Goal: Task Accomplishment & Management: Manage account settings

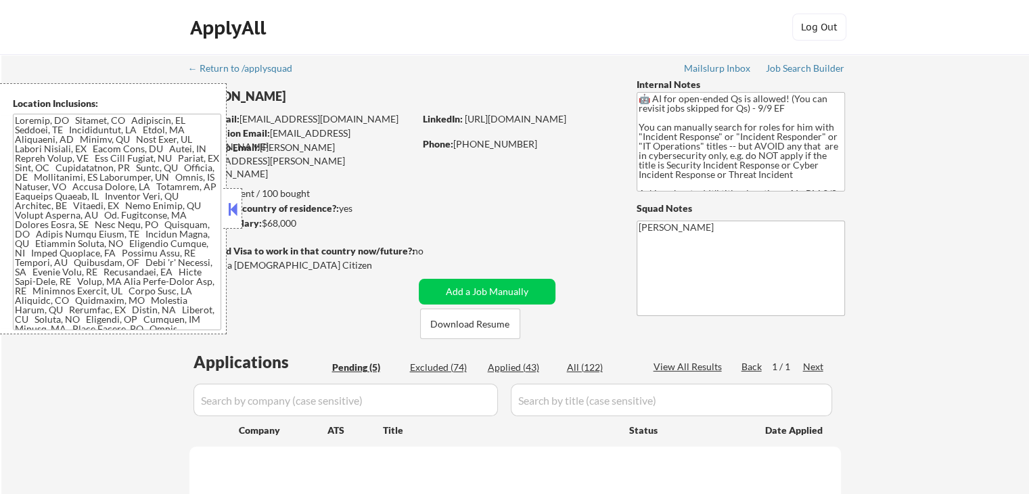
click at [230, 209] on button at bounding box center [232, 209] width 15 height 20
select select ""pending""
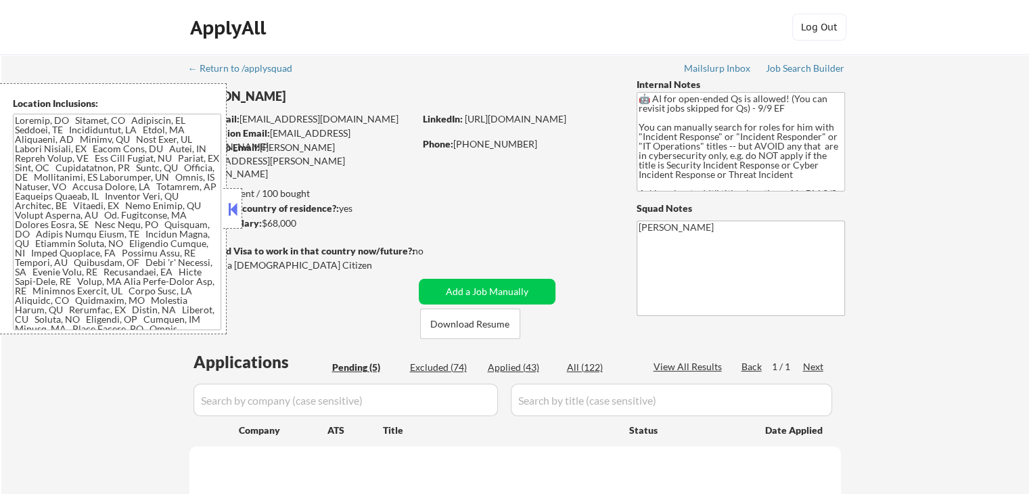
select select ""pending""
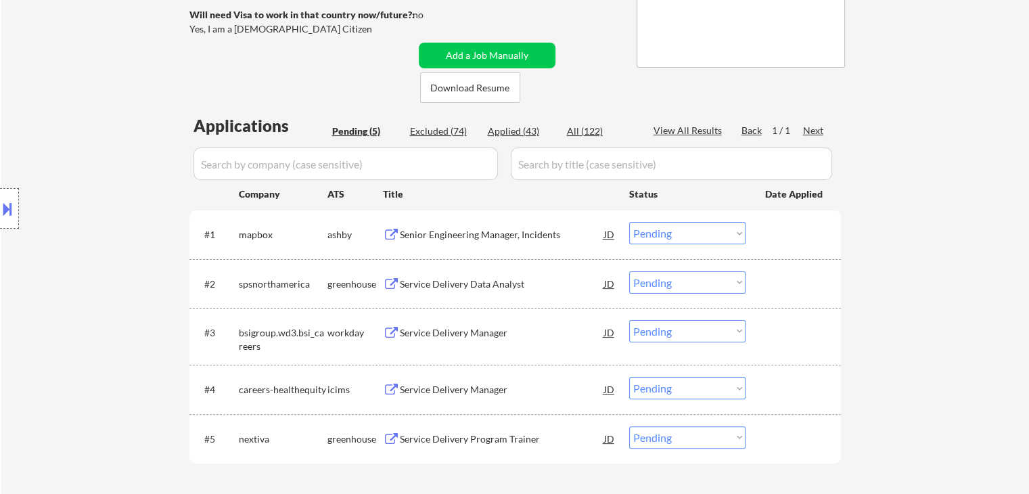
scroll to position [338, 0]
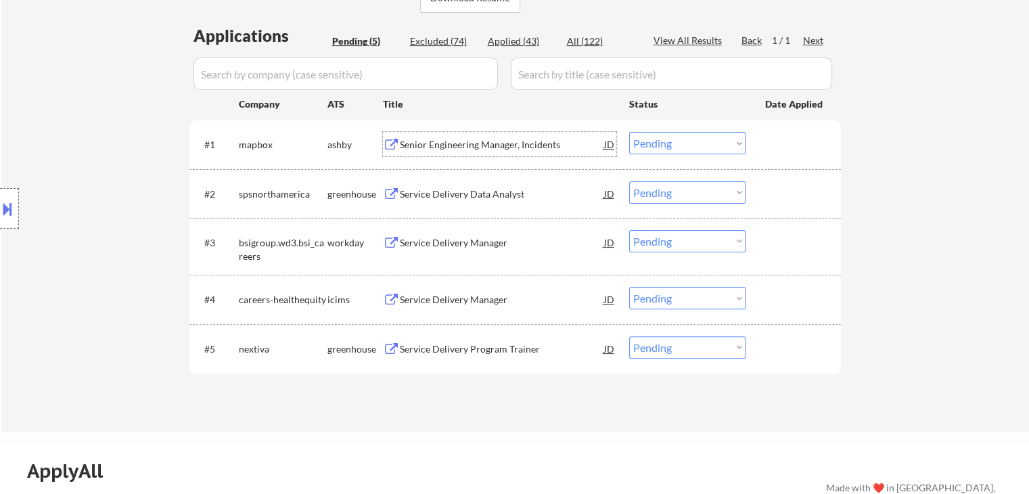
click at [445, 144] on div "Senior Engineering Manager, Incidents" at bounding box center [502, 145] width 204 height 14
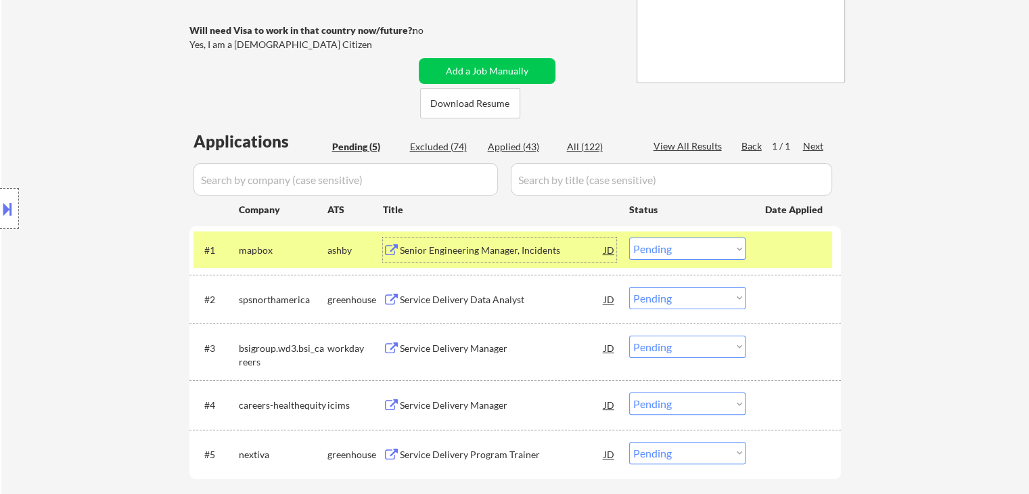
scroll to position [271, 0]
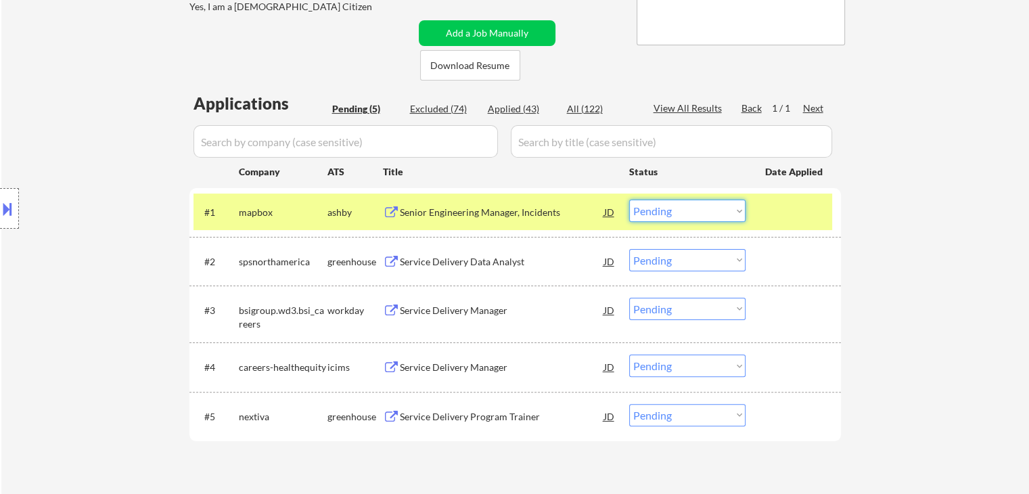
click at [691, 209] on select "Choose an option... Pending Applied Excluded (Questions) Excluded (Expired) Exc…" at bounding box center [687, 211] width 116 height 22
click at [629, 200] on select "Choose an option... Pending Applied Excluded (Questions) Excluded (Expired) Exc…" at bounding box center [687, 211] width 116 height 22
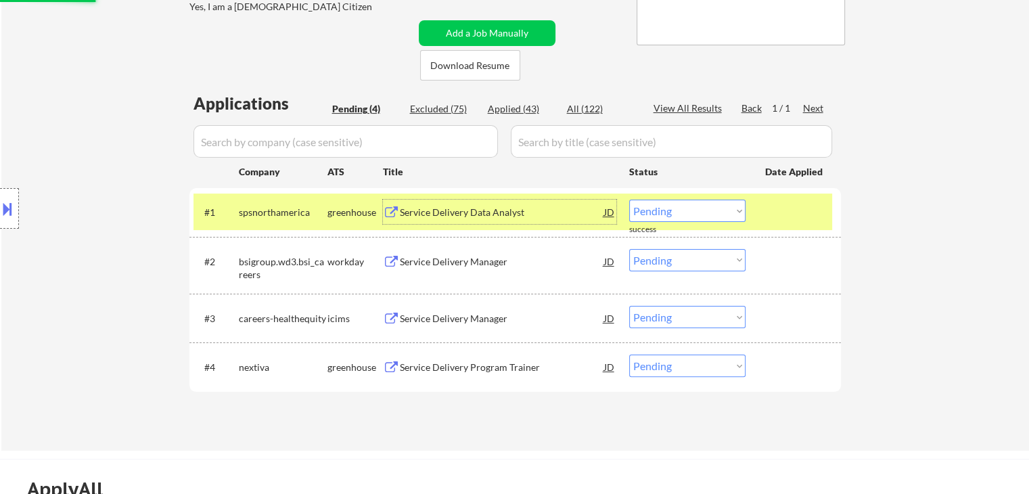
click at [463, 214] on div "Service Delivery Data Analyst" at bounding box center [502, 213] width 204 height 14
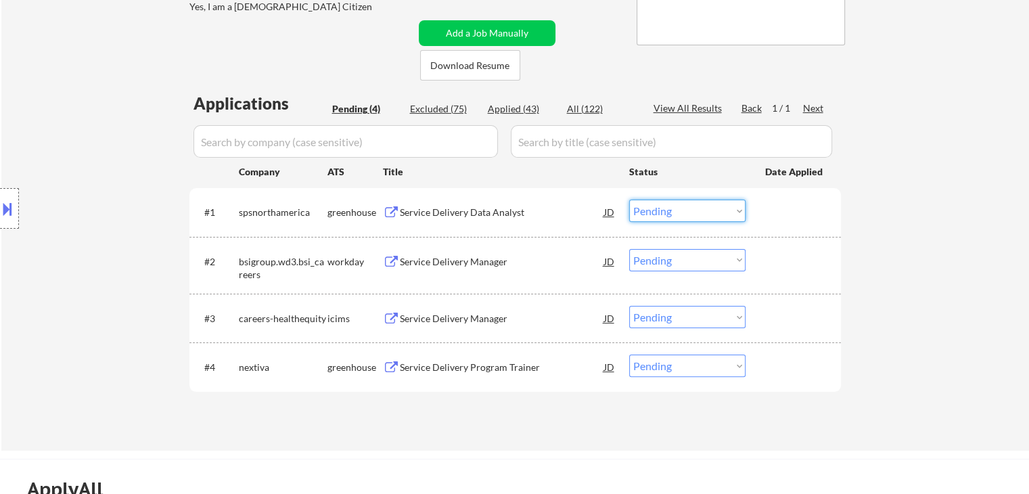
click at [685, 213] on select "Choose an option... Pending Applied Excluded (Questions) Excluded (Expired) Exc…" at bounding box center [687, 211] width 116 height 22
click at [629, 200] on select "Choose an option... Pending Applied Excluded (Questions) Excluded (Expired) Exc…" at bounding box center [687, 211] width 116 height 22
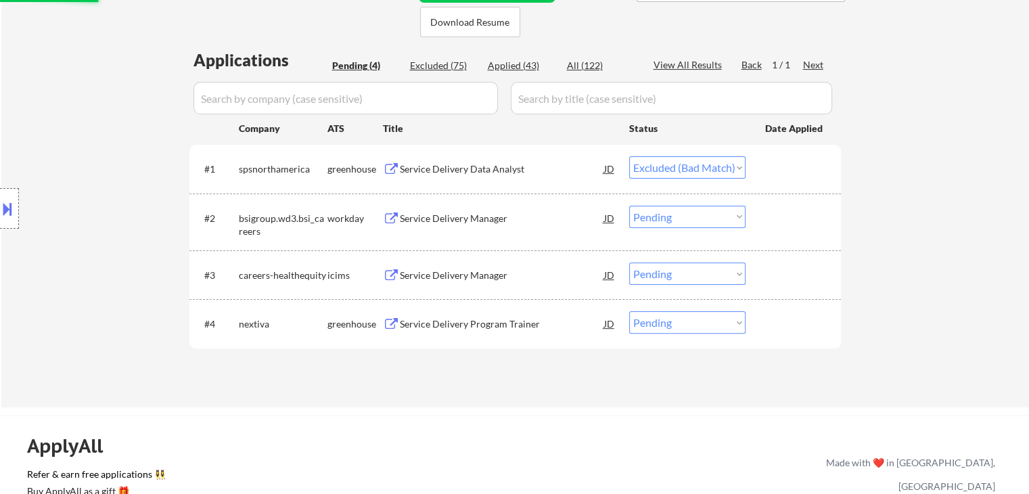
scroll to position [338, 0]
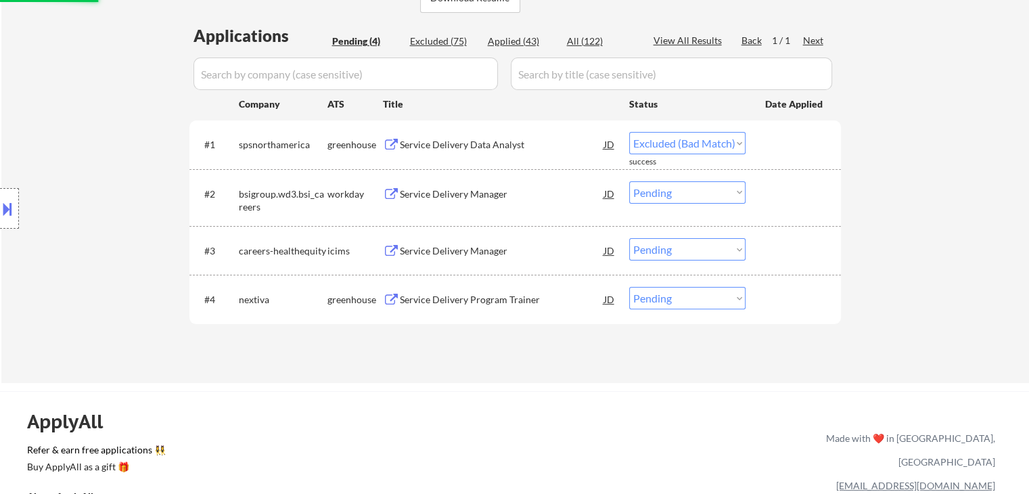
select select ""pending""
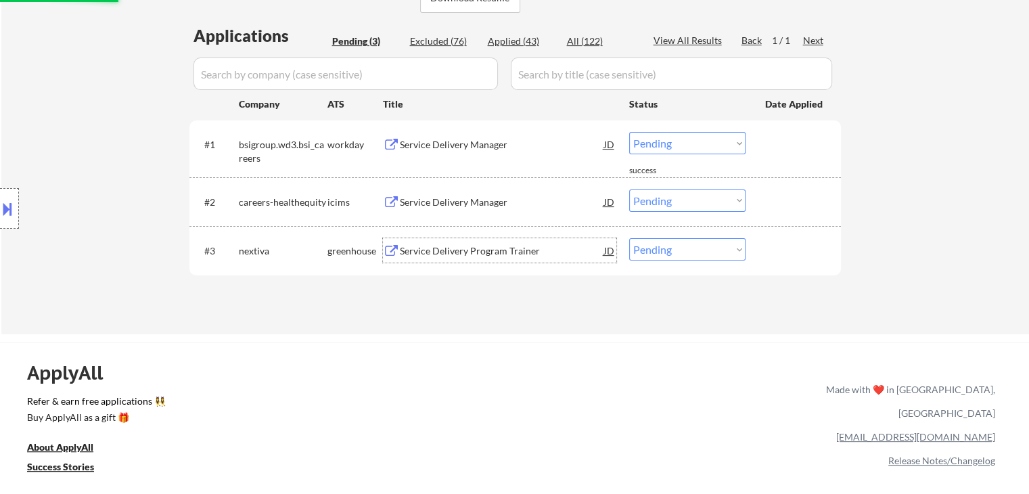
click at [470, 244] on div "Service Delivery Program Trainer" at bounding box center [502, 251] width 204 height 14
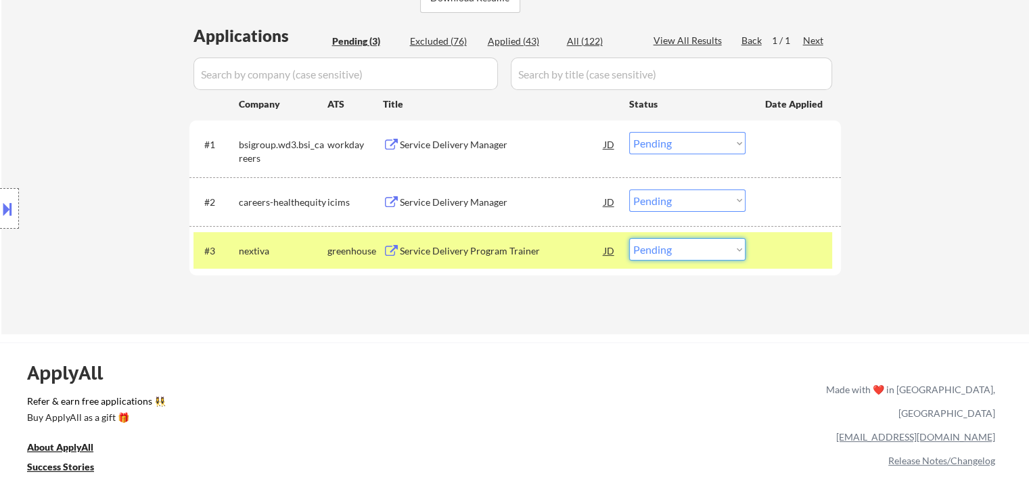
click at [709, 253] on select "Choose an option... Pending Applied Excluded (Questions) Excluded (Expired) Exc…" at bounding box center [687, 249] width 116 height 22
select select ""excluded__bad_match_""
click at [629, 238] on select "Choose an option... Pending Applied Excluded (Questions) Excluded (Expired) Exc…" at bounding box center [687, 249] width 116 height 22
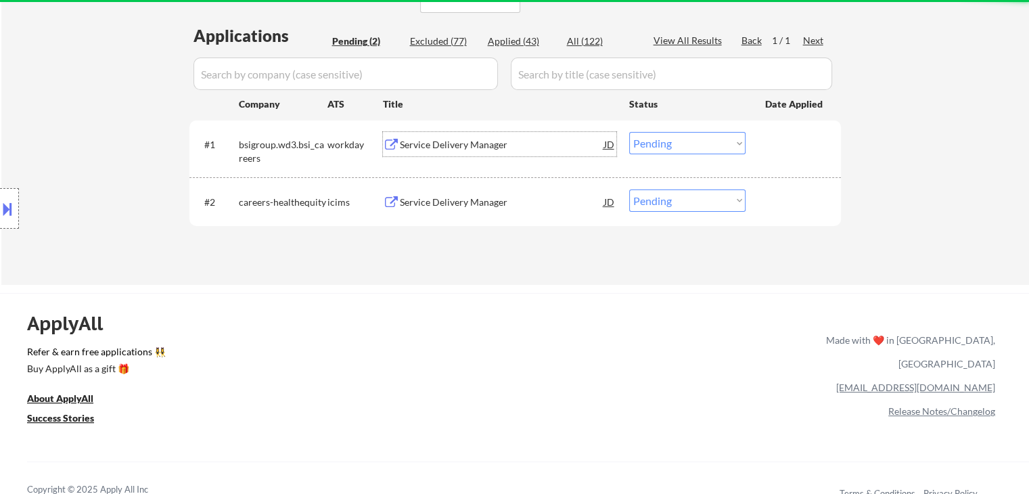
click at [486, 146] on div "Service Delivery Manager" at bounding box center [502, 145] width 204 height 14
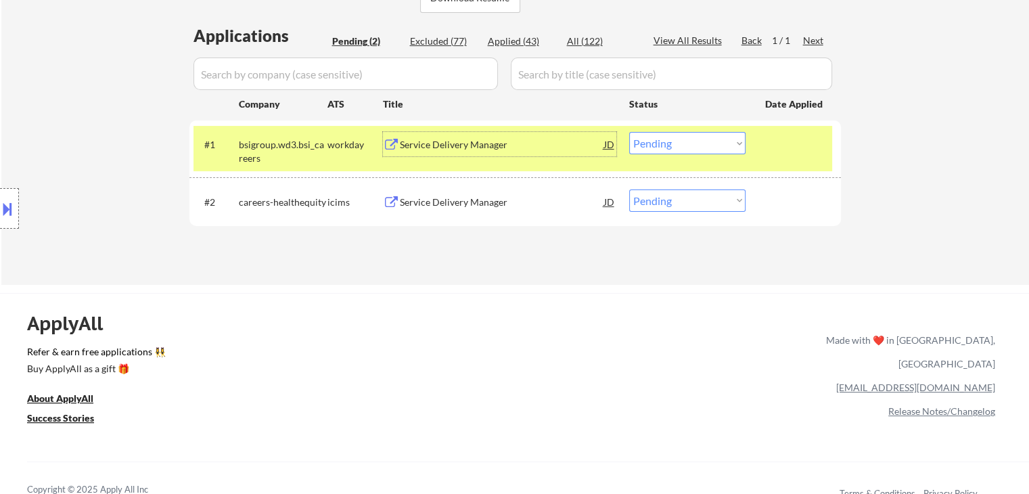
click at [674, 152] on select "Choose an option... Pending Applied Excluded (Questions) Excluded (Expired) Exc…" at bounding box center [687, 143] width 116 height 22
click at [629, 132] on select "Choose an option... Pending Applied Excluded (Questions) Excluded (Expired) Exc…" at bounding box center [687, 143] width 116 height 22
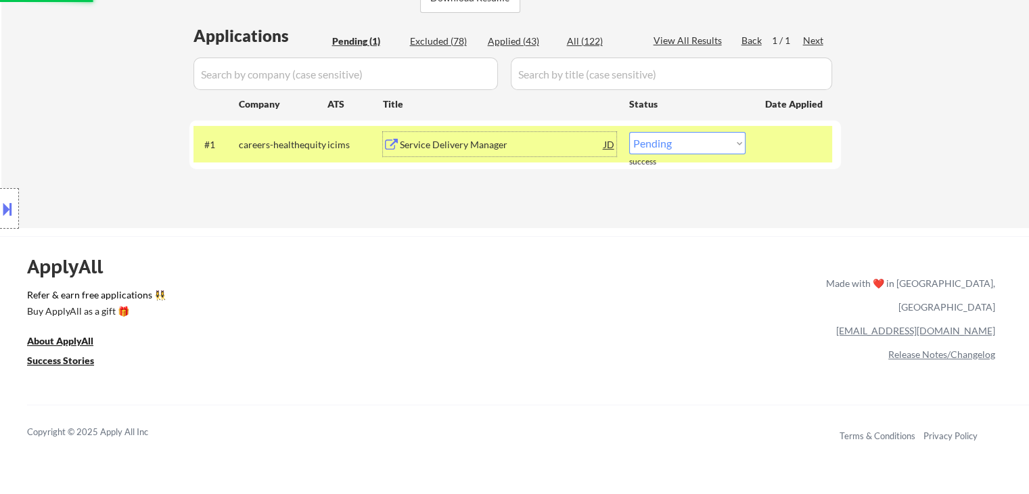
click at [455, 151] on div "Service Delivery Manager" at bounding box center [502, 145] width 204 height 14
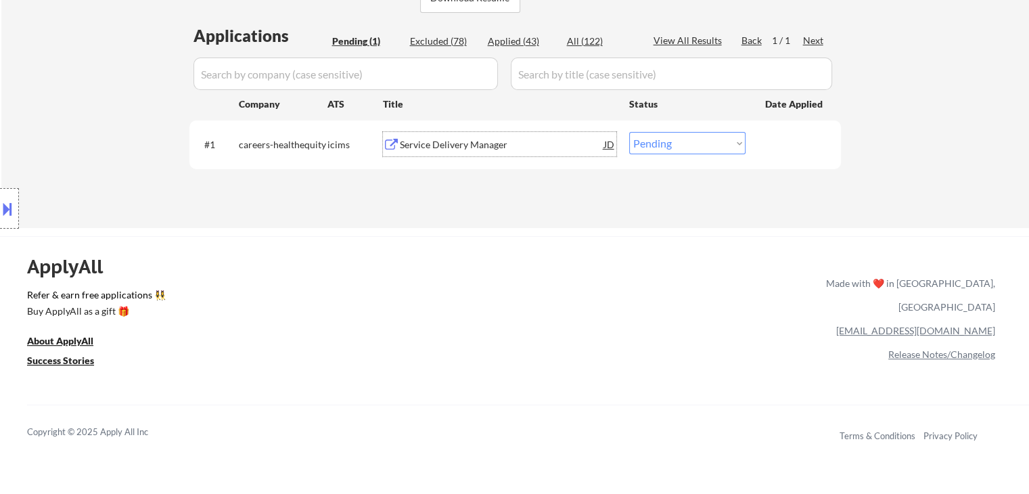
click at [434, 142] on div "Service Delivery Manager" at bounding box center [502, 145] width 204 height 14
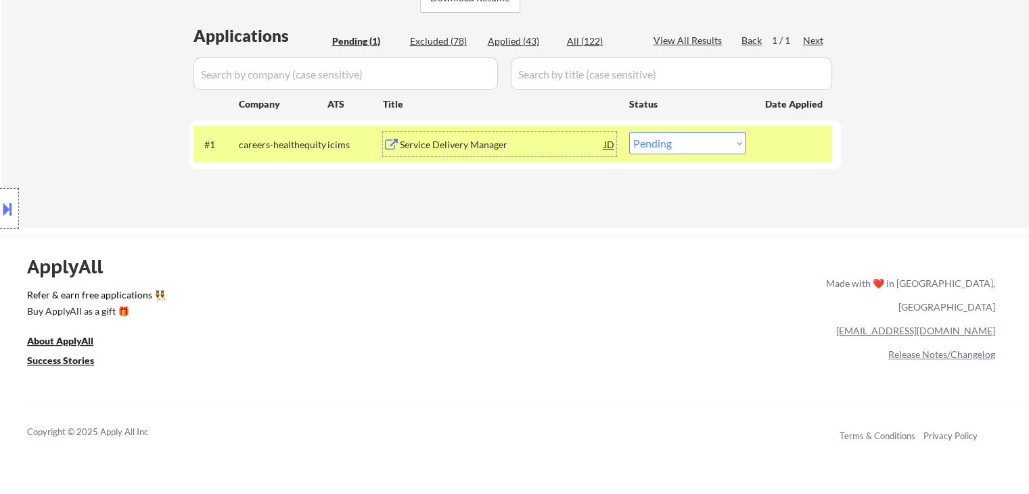
click at [655, 147] on select "Choose an option... Pending Applied Excluded (Questions) Excluded (Expired) Exc…" at bounding box center [687, 143] width 116 height 22
select select ""applied""
click at [629, 132] on select "Choose an option... Pending Applied Excluded (Questions) Excluded (Expired) Exc…" at bounding box center [687, 143] width 116 height 22
click at [514, 39] on div "Applied (43)" at bounding box center [522, 41] width 68 height 14
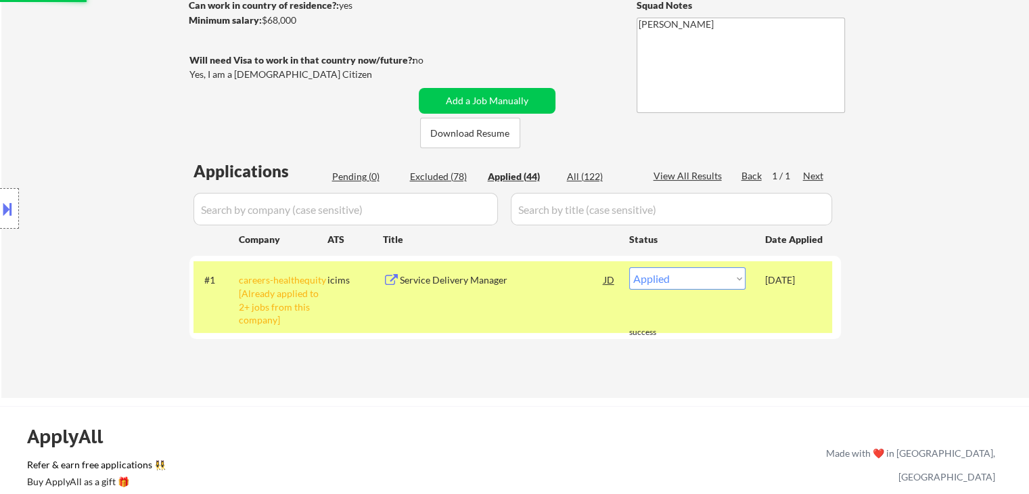
scroll to position [68, 0]
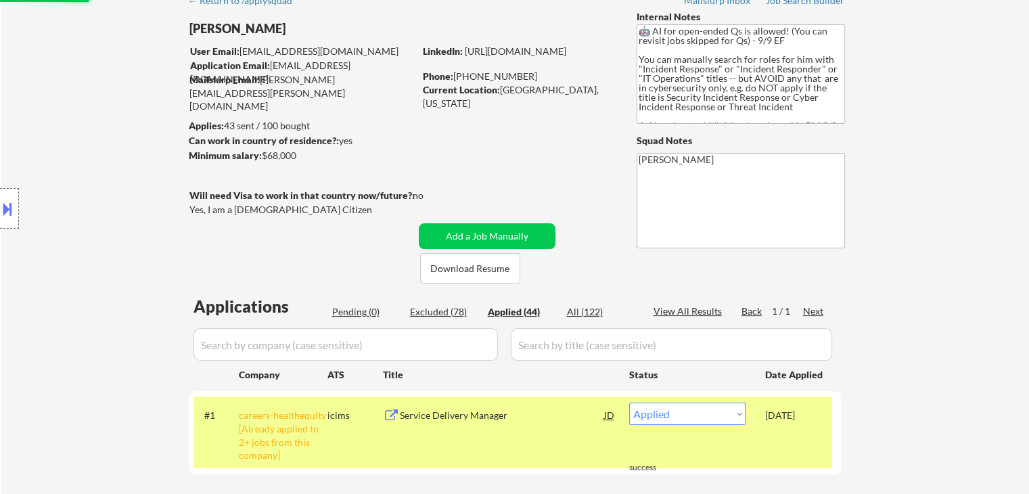
select select ""applied""
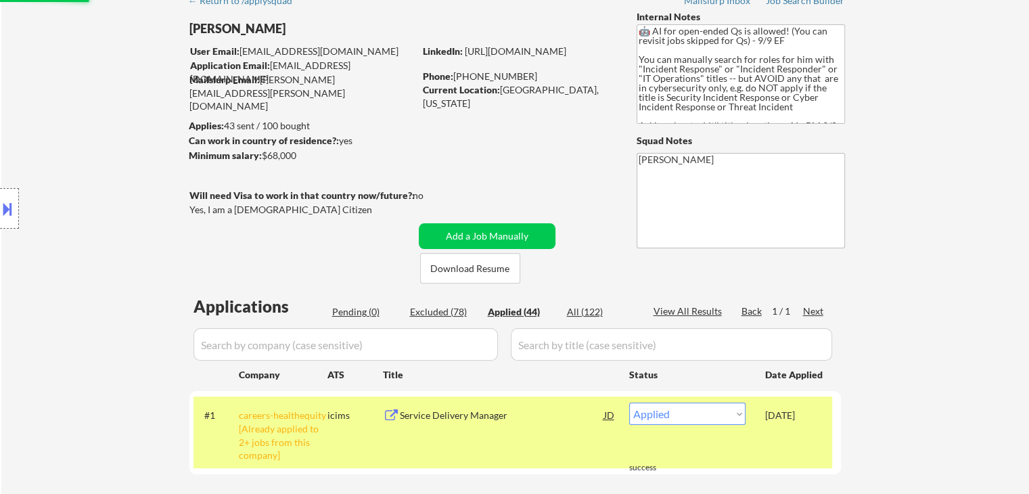
select select ""applied""
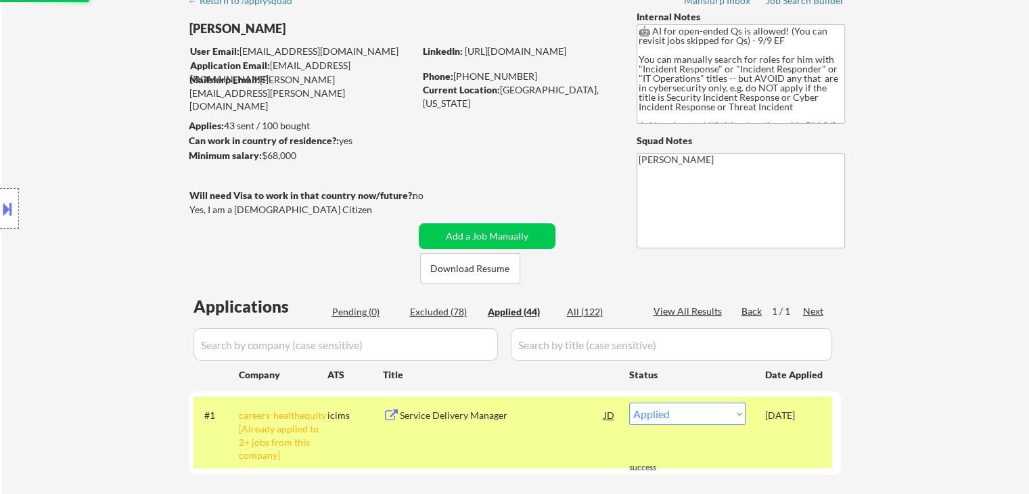
select select ""applied""
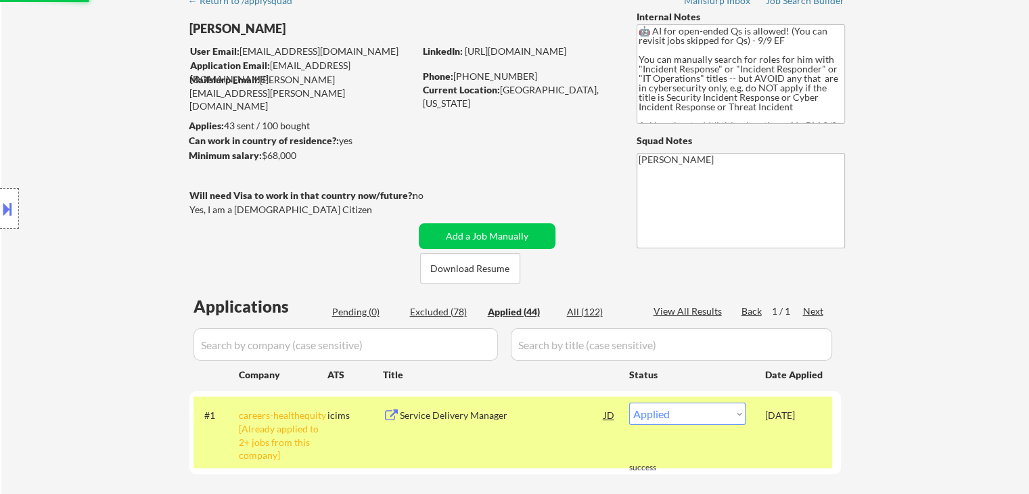
select select ""applied""
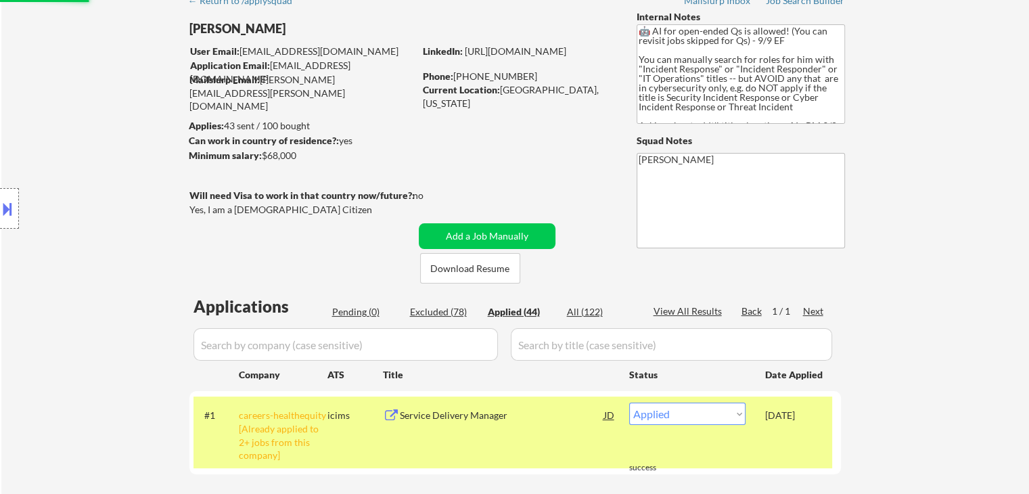
select select ""applied""
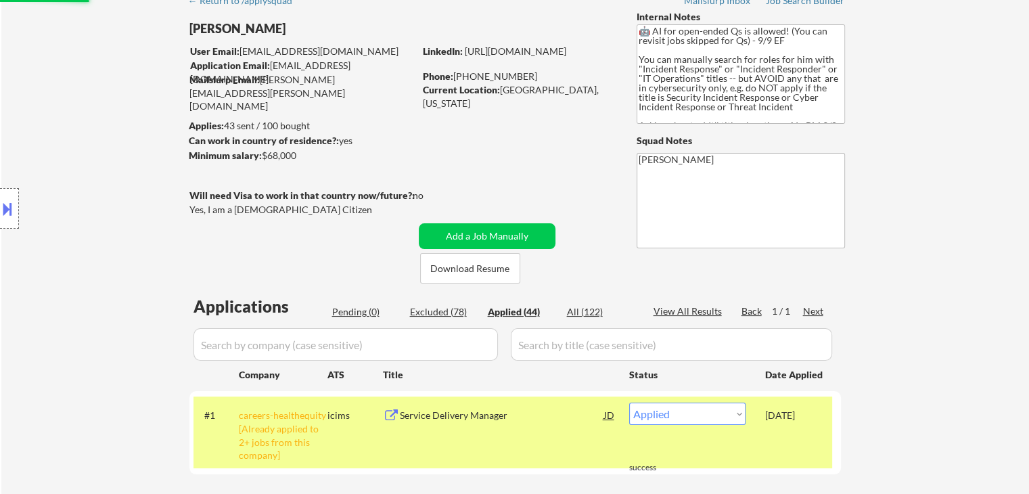
select select ""applied""
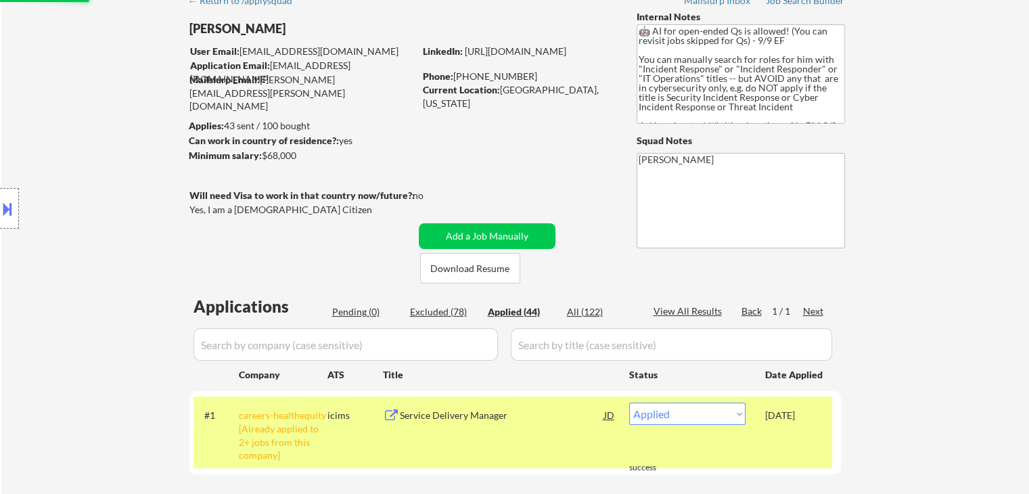
select select ""applied""
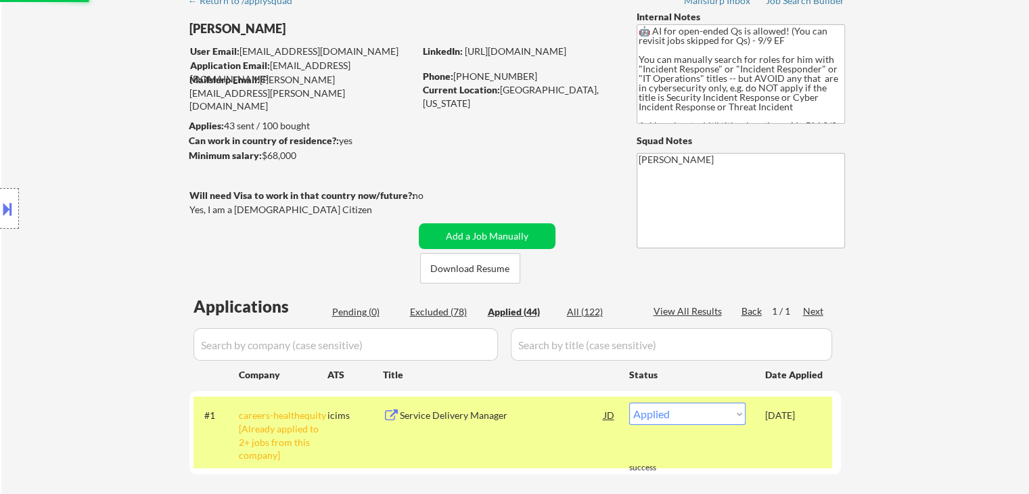
select select ""applied""
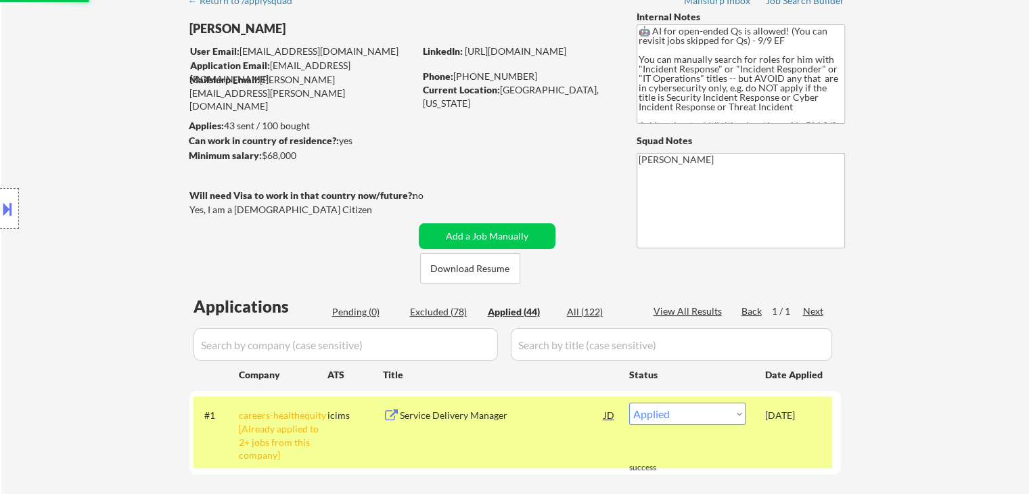
select select ""applied""
